Goal: Transaction & Acquisition: Purchase product/service

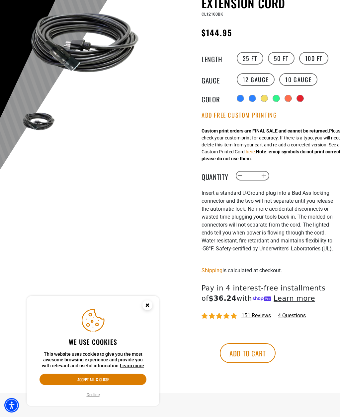
scroll to position [90, 0]
click at [301, 81] on label "10 Gauge products.product.variant_sold_out_or_unavailable" at bounding box center [298, 79] width 38 height 13
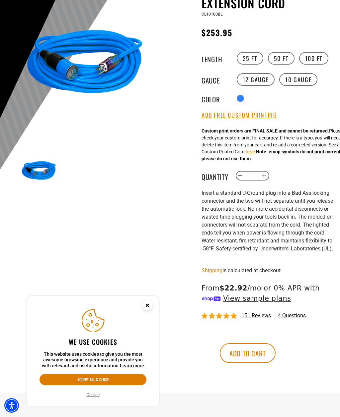
click at [258, 82] on label "12 Gauge" at bounding box center [255, 79] width 38 height 13
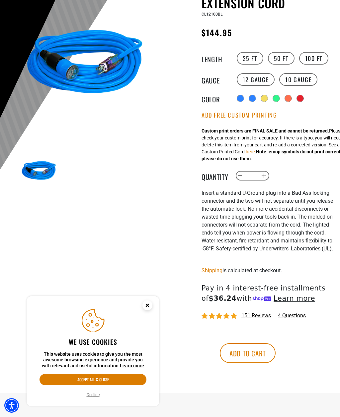
click at [303, 95] on div "Radio button products.product.variant_sold_out_or_unavailable products.product.…" at bounding box center [285, 98] width 100 height 11
click at [301, 101] on div "products.product.variant_sold_out_or_unavailable" at bounding box center [299, 98] width 7 height 7
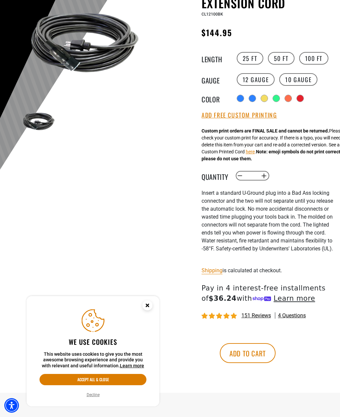
click at [286, 98] on div "products.product.variant_sold_out_or_unavailable" at bounding box center [288, 98] width 7 height 7
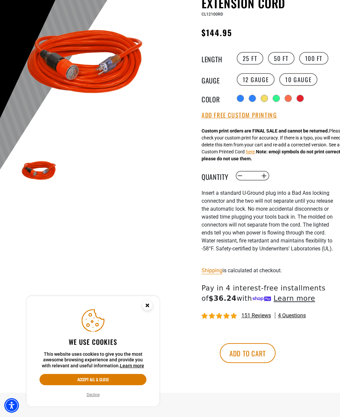
click at [299, 95] on div "products.product.variant_sold_out_or_unavailable" at bounding box center [299, 98] width 7 height 7
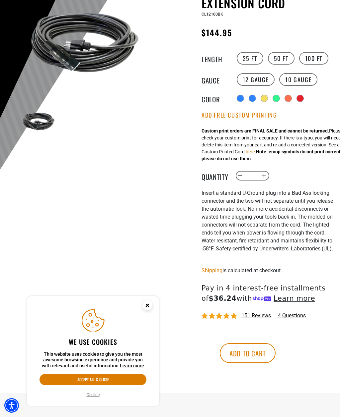
click at [275, 100] on div "products.product.variant_sold_out_or_unavailable" at bounding box center [276, 98] width 7 height 7
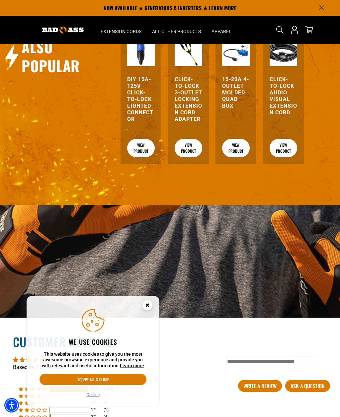
scroll to position [926, 0]
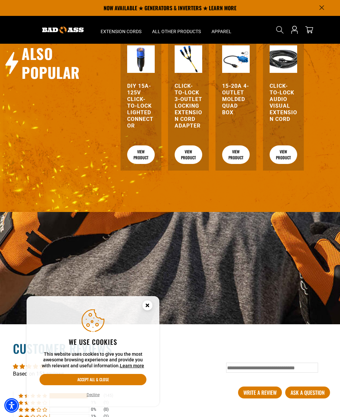
click at [232, 110] on h3 "15-20A 4-Outlet Molded Quad Box" at bounding box center [236, 99] width 28 height 33
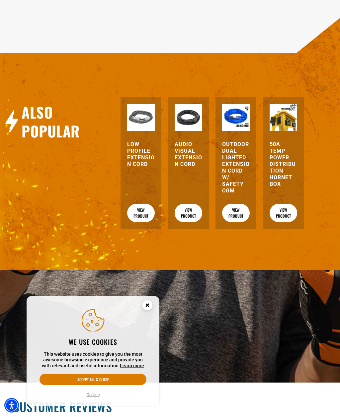
scroll to position [747, 0]
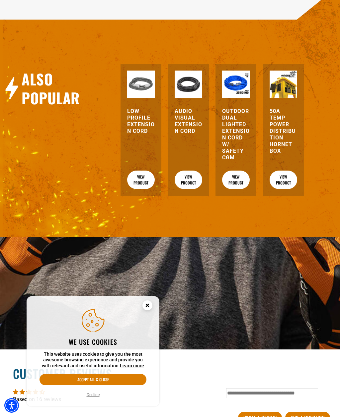
click at [282, 126] on h3 "50A Temp Power Distribution Hornet Box" at bounding box center [283, 131] width 28 height 46
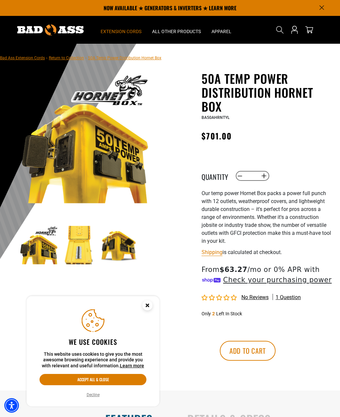
click at [120, 29] on span "Extension Cords" at bounding box center [120, 32] width 41 height 6
click at [108, 29] on span "Extension Cords" at bounding box center [120, 32] width 41 height 6
